Goal: Task Accomplishment & Management: Complete application form

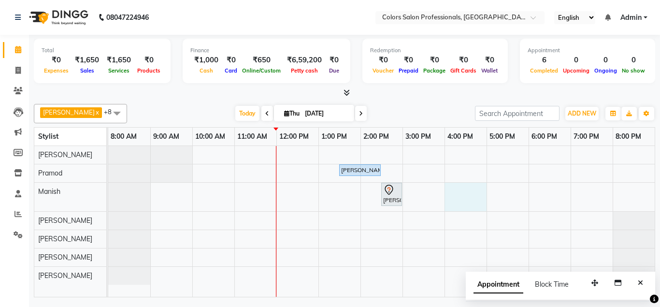
click at [463, 194] on div "[PERSON_NAME][GEOGRAPHIC_DATA], 01:30 PM-02:30 PM, Hair Treatment - Hair Spa [P…" at bounding box center [381, 221] width 546 height 151
select select "60230"
select select "tentative"
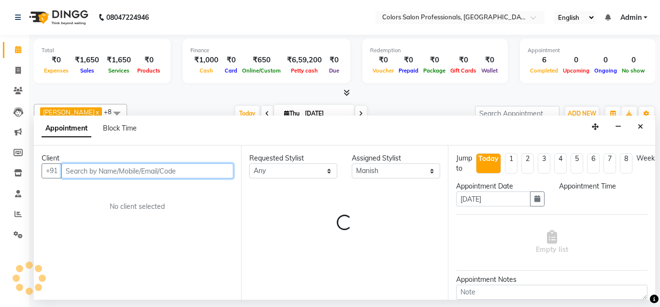
select select "960"
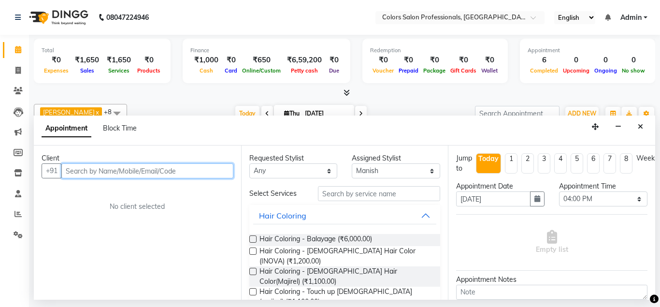
click at [197, 169] on input "text" at bounding box center [147, 170] width 172 height 15
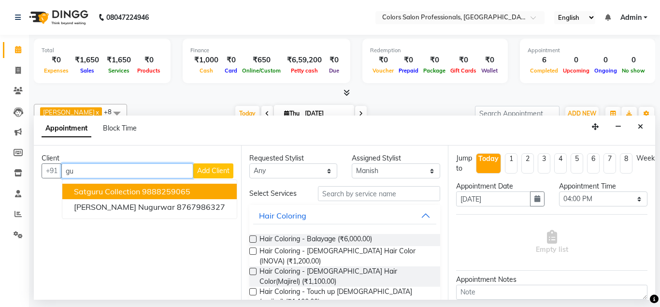
type input "g"
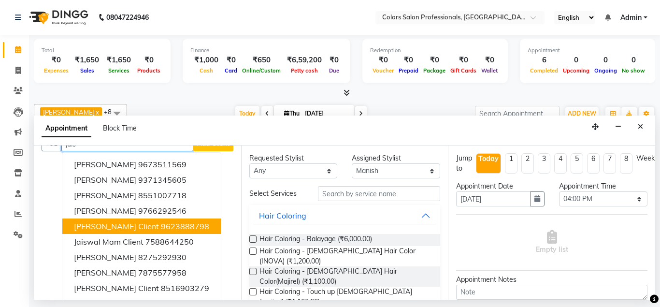
scroll to position [43, 0]
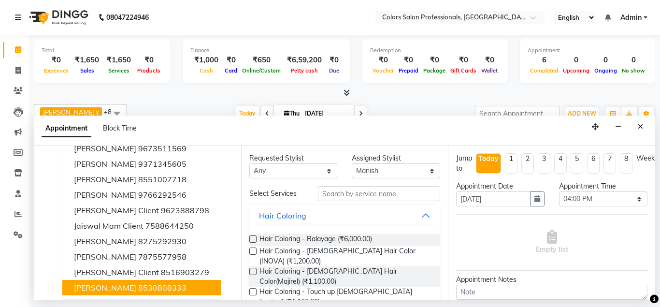
click at [138, 288] on ngb-highlight "8530808333" at bounding box center [162, 287] width 48 height 10
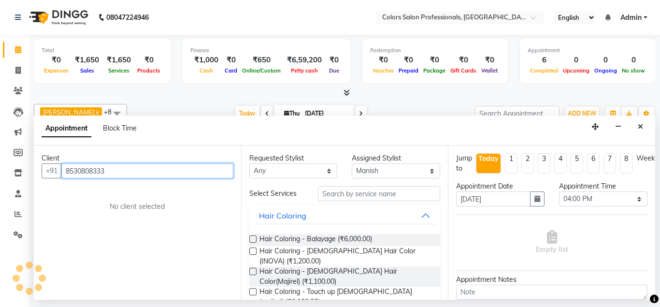
scroll to position [0, 0]
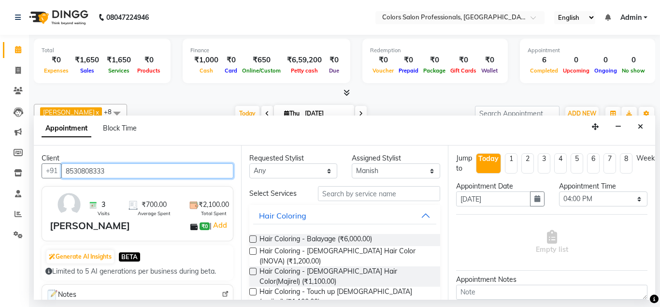
type input "8530808333"
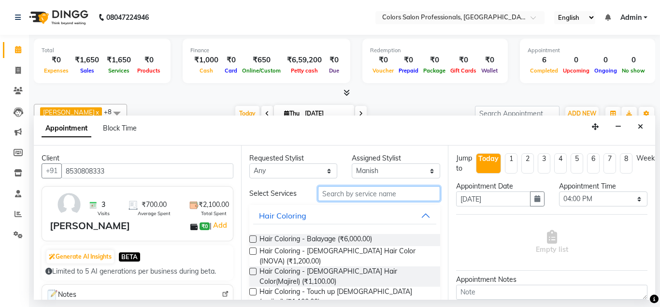
click at [362, 192] on input "text" at bounding box center [379, 193] width 123 height 15
type input "r"
click at [252, 306] on label at bounding box center [252, 311] width 7 height 7
click at [252, 306] on input "checkbox" at bounding box center [252, 313] width 6 height 6
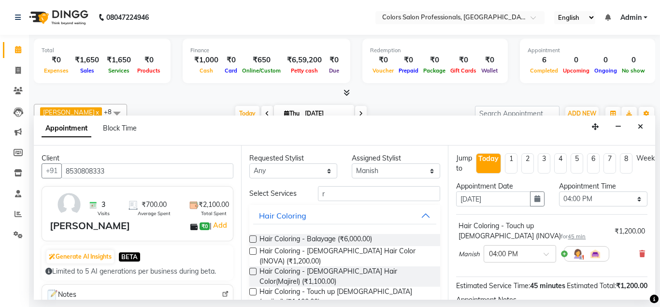
checkbox input "false"
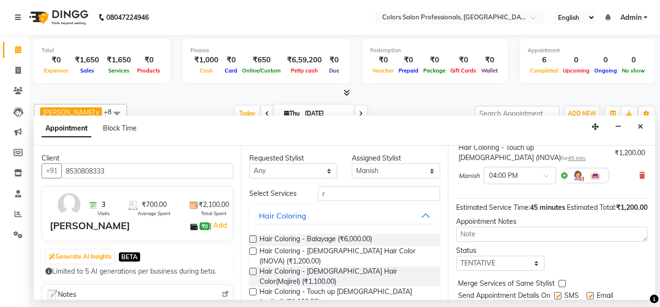
scroll to position [104, 0]
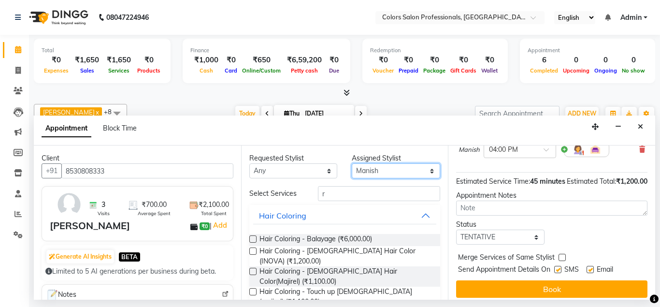
click at [352, 163] on select "Select [PERSON_NAME] [PERSON_NAME] [PERSON_NAME] Pooja [PERSON_NAME] [PERSON_NA…" at bounding box center [396, 170] width 88 height 15
click option "Manish" at bounding box center [0, 0] width 0 height 0
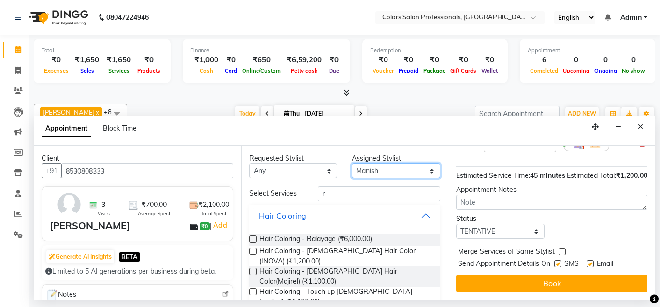
scroll to position [120, 0]
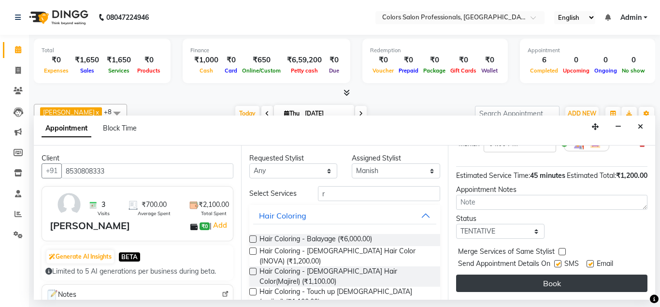
click at [531, 283] on button "Book" at bounding box center [551, 282] width 191 height 17
